Goal: Navigation & Orientation: Go to known website

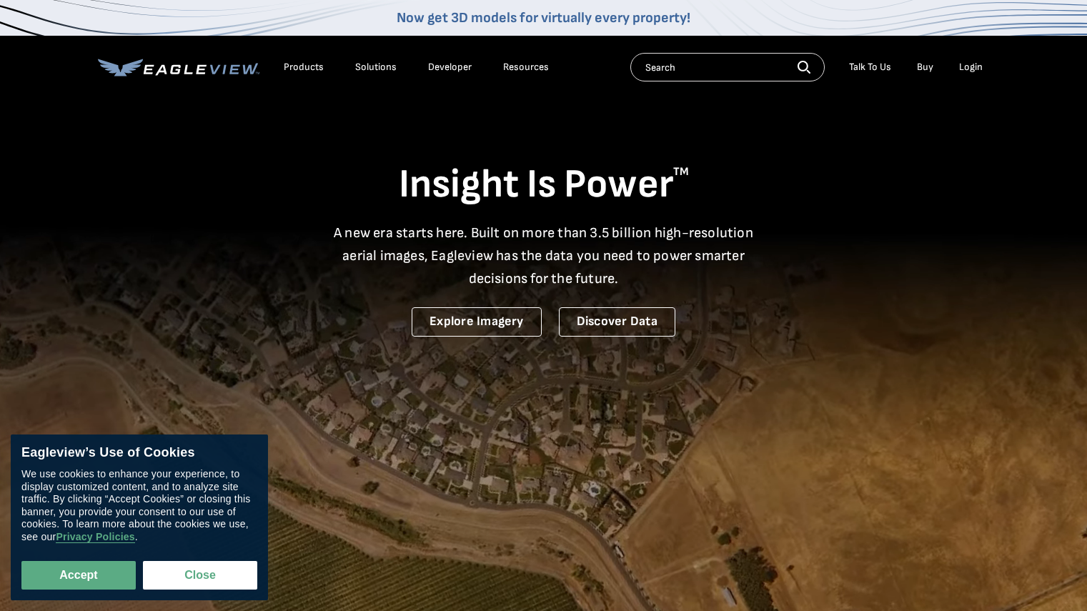
click at [973, 64] on div "Login" at bounding box center [971, 67] width 24 height 13
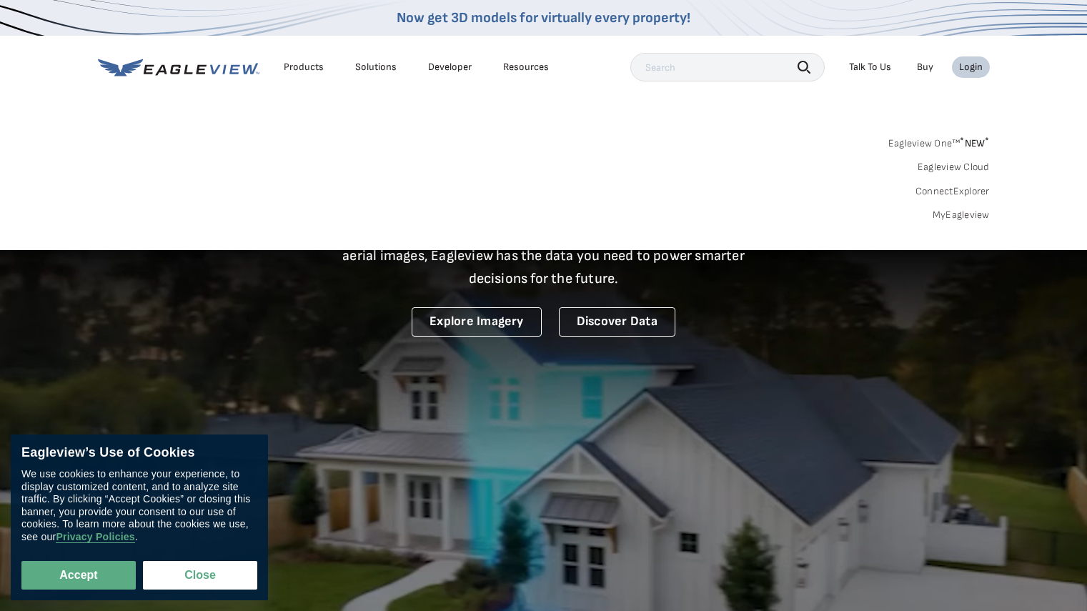
click at [969, 66] on div "Login" at bounding box center [971, 67] width 24 height 13
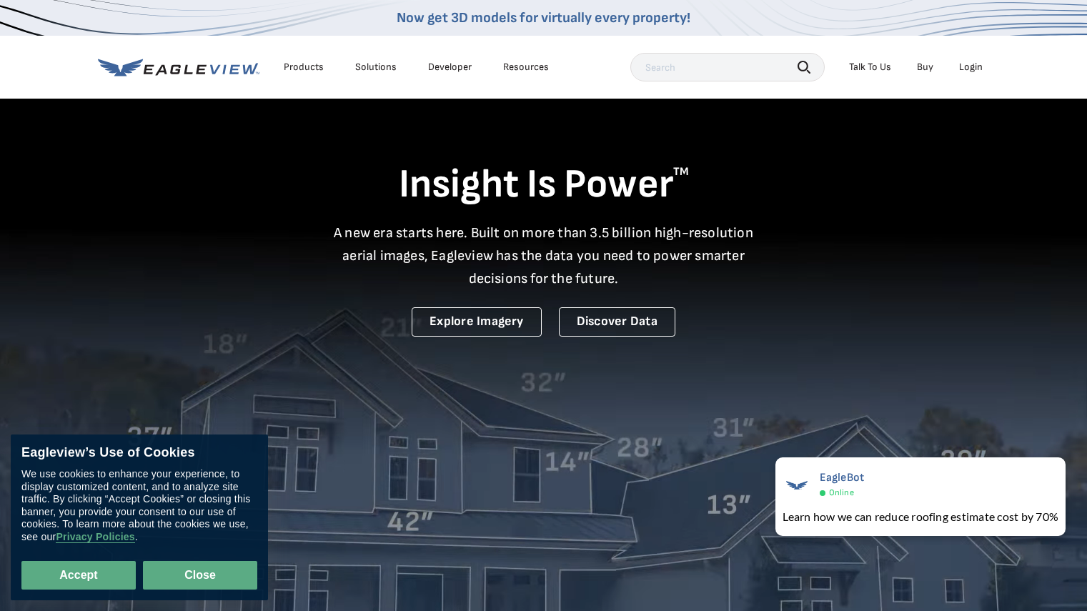
click at [200, 567] on button "Close" at bounding box center [200, 575] width 114 height 29
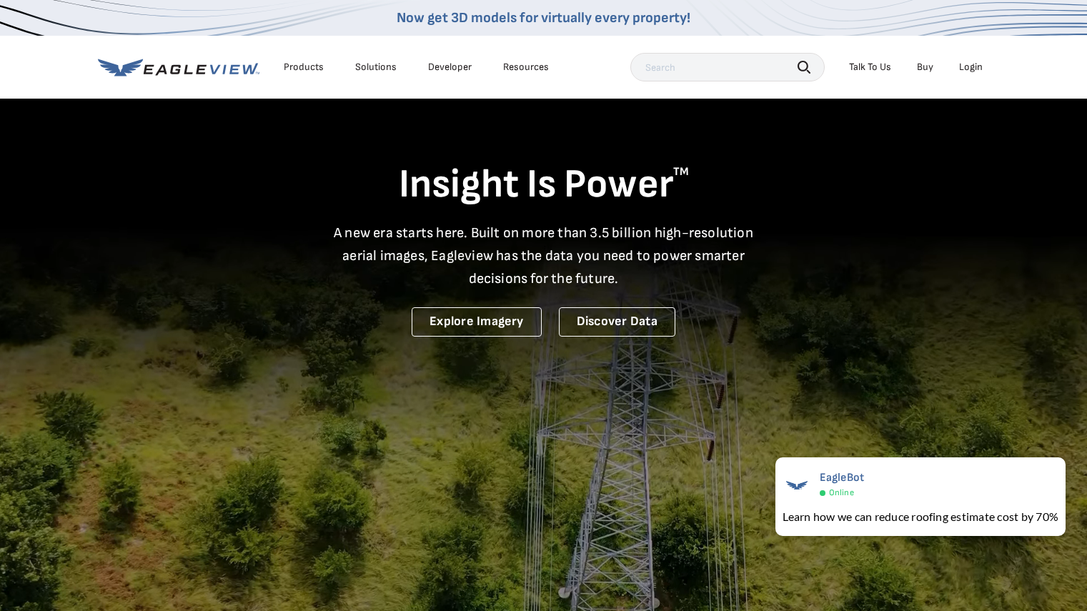
click at [200, 567] on button "Close" at bounding box center [197, 572] width 109 height 27
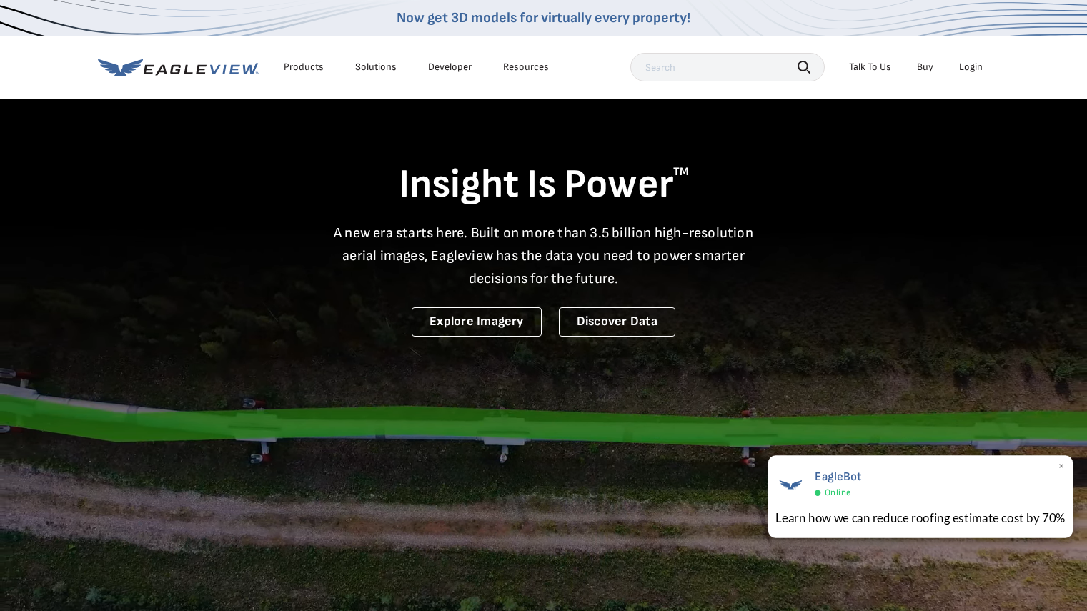
click at [867, 495] on div "EagleBot Online" at bounding box center [921, 483] width 290 height 33
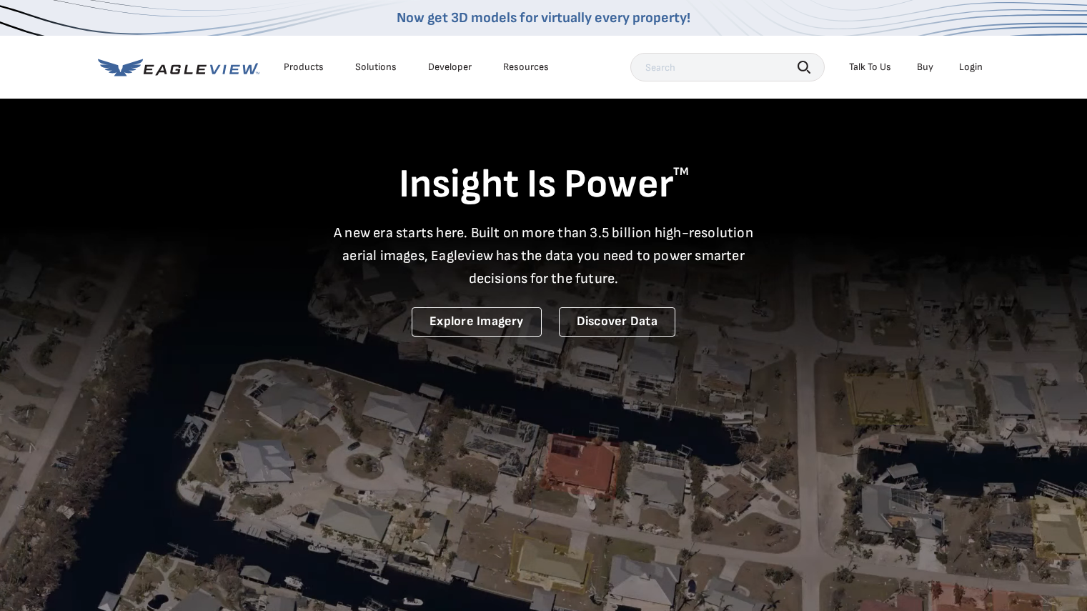
click at [969, 68] on div "Login" at bounding box center [971, 67] width 24 height 13
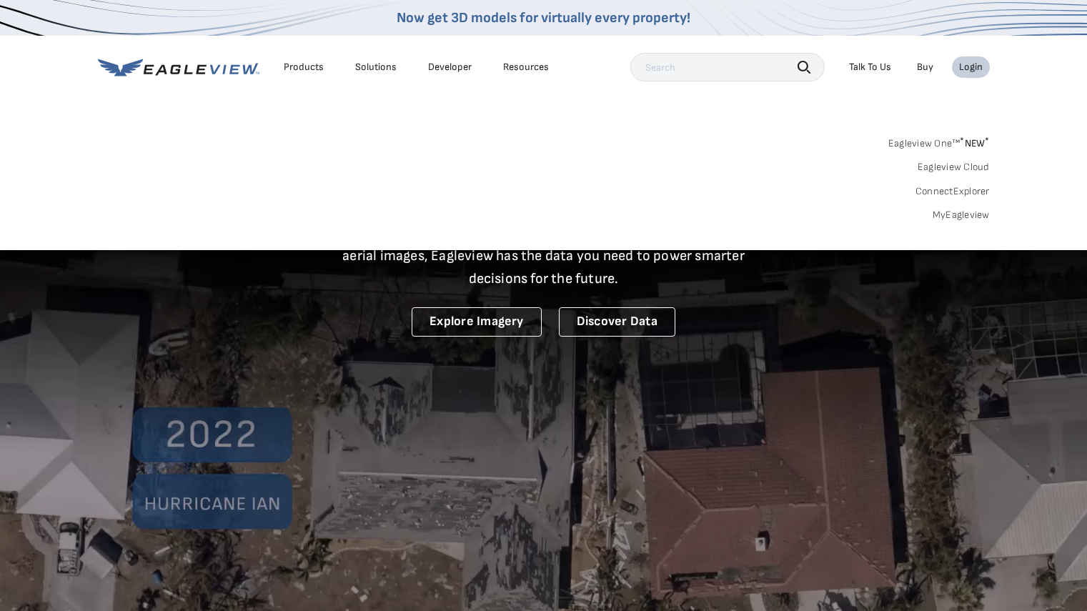
click at [970, 64] on div "Login" at bounding box center [971, 67] width 24 height 13
